Goal: Find specific page/section: Find specific page/section

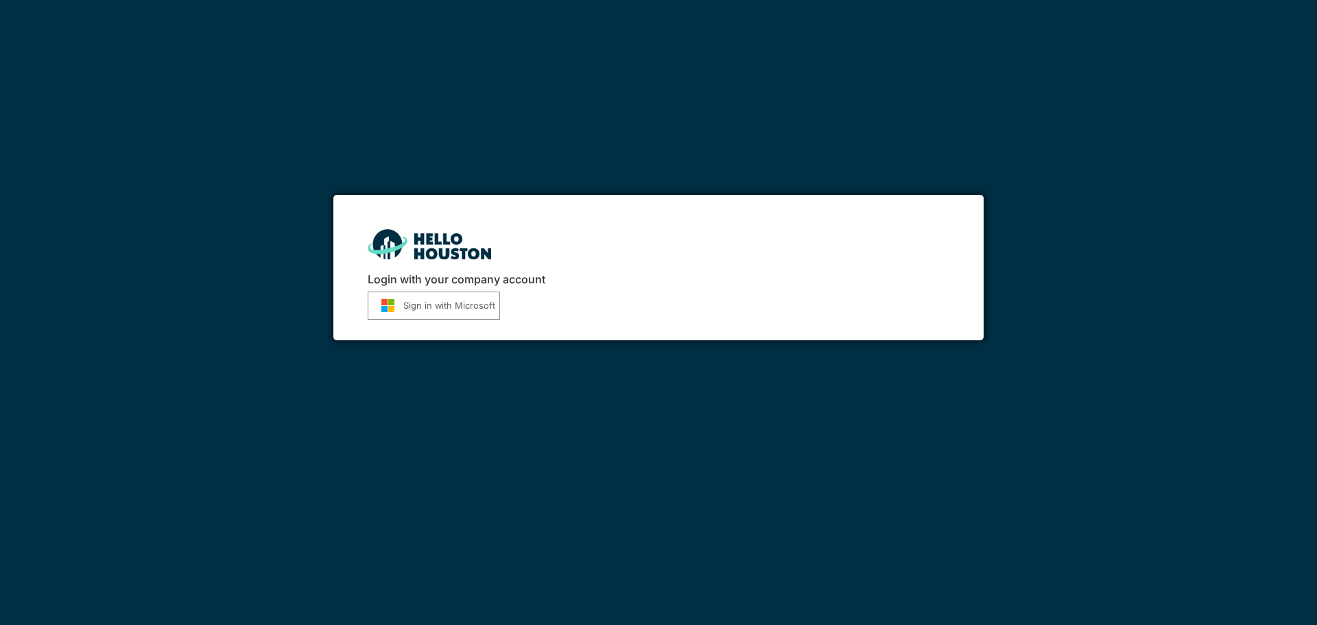
click at [444, 308] on button "Sign in with Microsoft" at bounding box center [434, 306] width 132 height 28
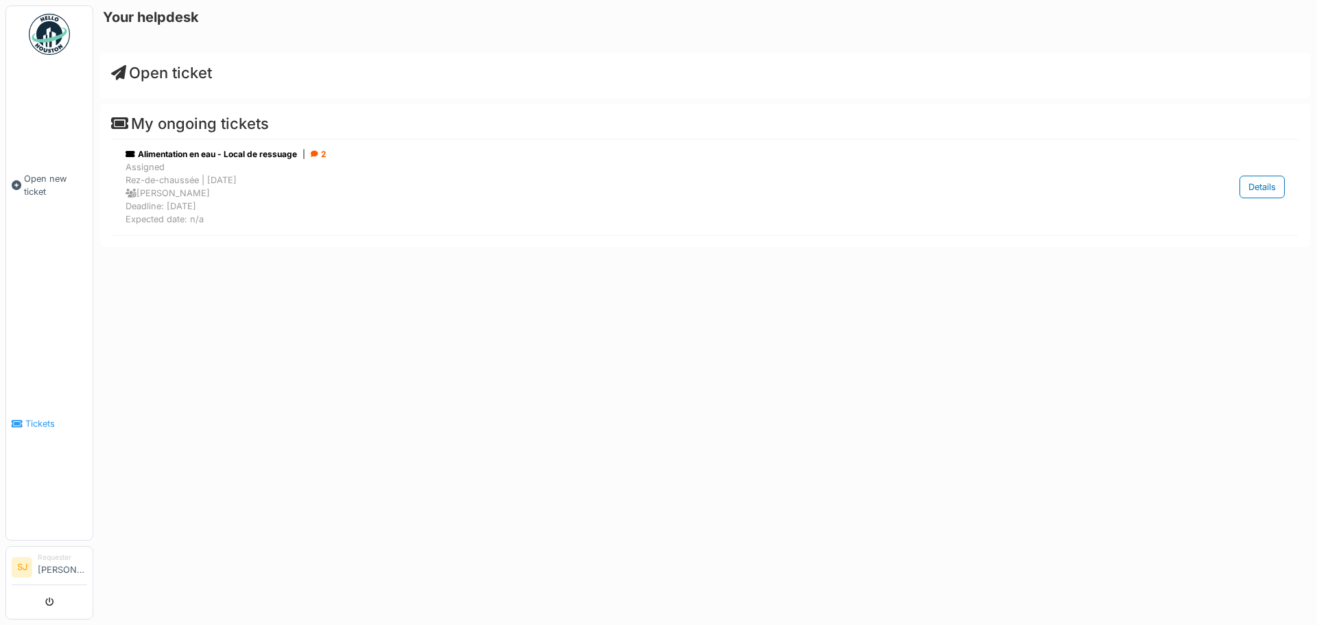
click at [27, 417] on span "Tickets" at bounding box center [56, 423] width 62 height 13
